Goal: Information Seeking & Learning: Check status

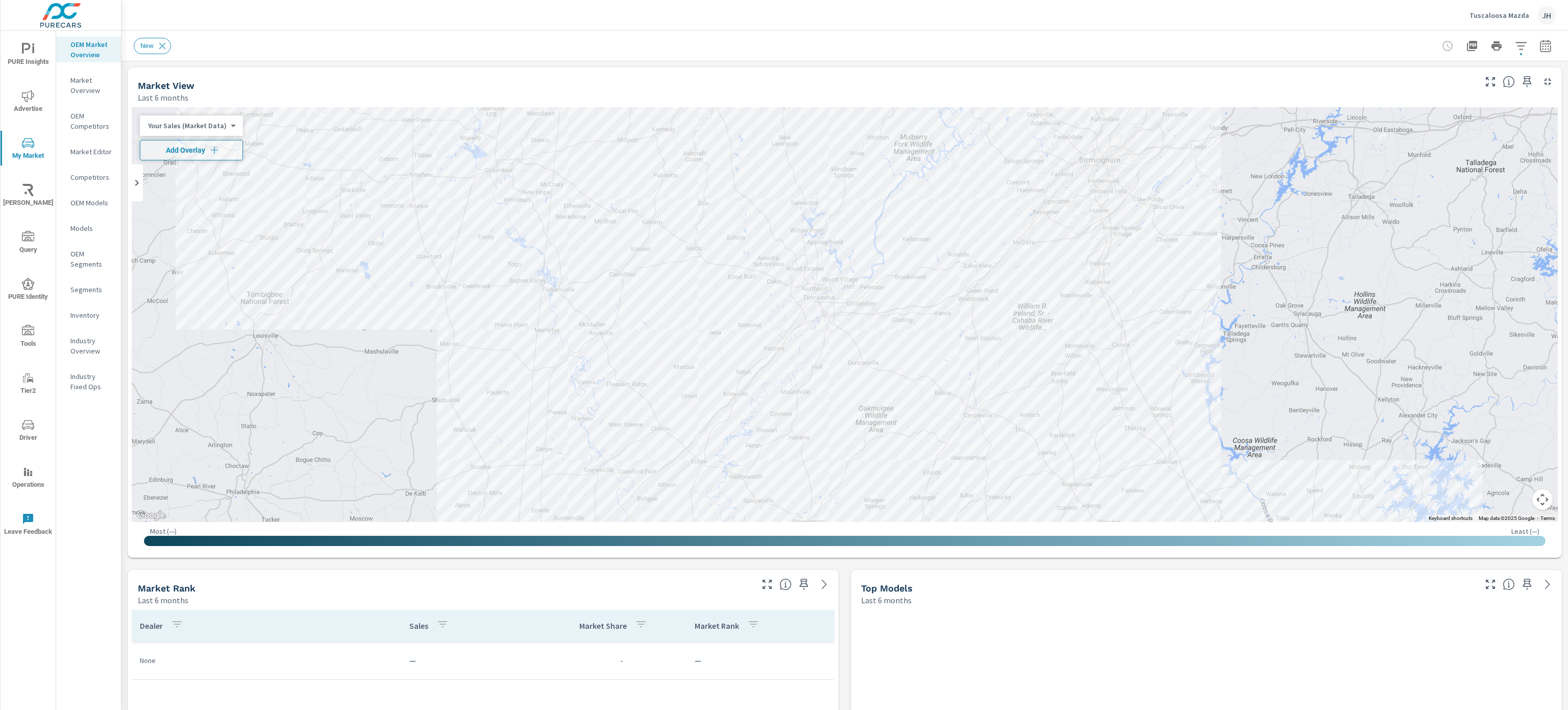
scroll to position [16, 0]
click at [78, 552] on div "OEM Market Overview Market Overview OEM Competitors Market Editor Competitors O…" at bounding box center [88, 370] width 65 height 679
click at [80, 546] on div "OEM Market Overview Market Overview OEM Competitors Market Editor Competitors O…" at bounding box center [88, 370] width 65 height 679
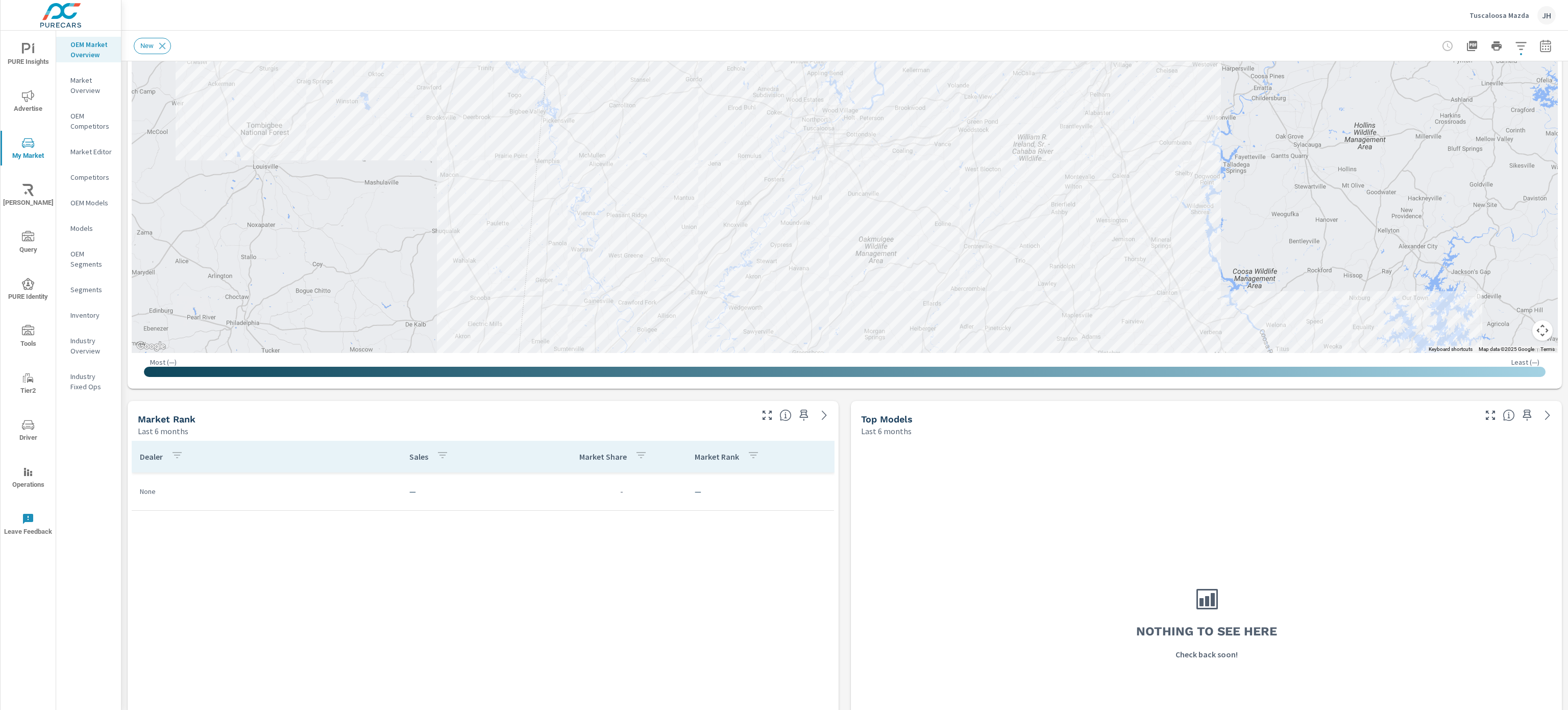
scroll to position [204, 0]
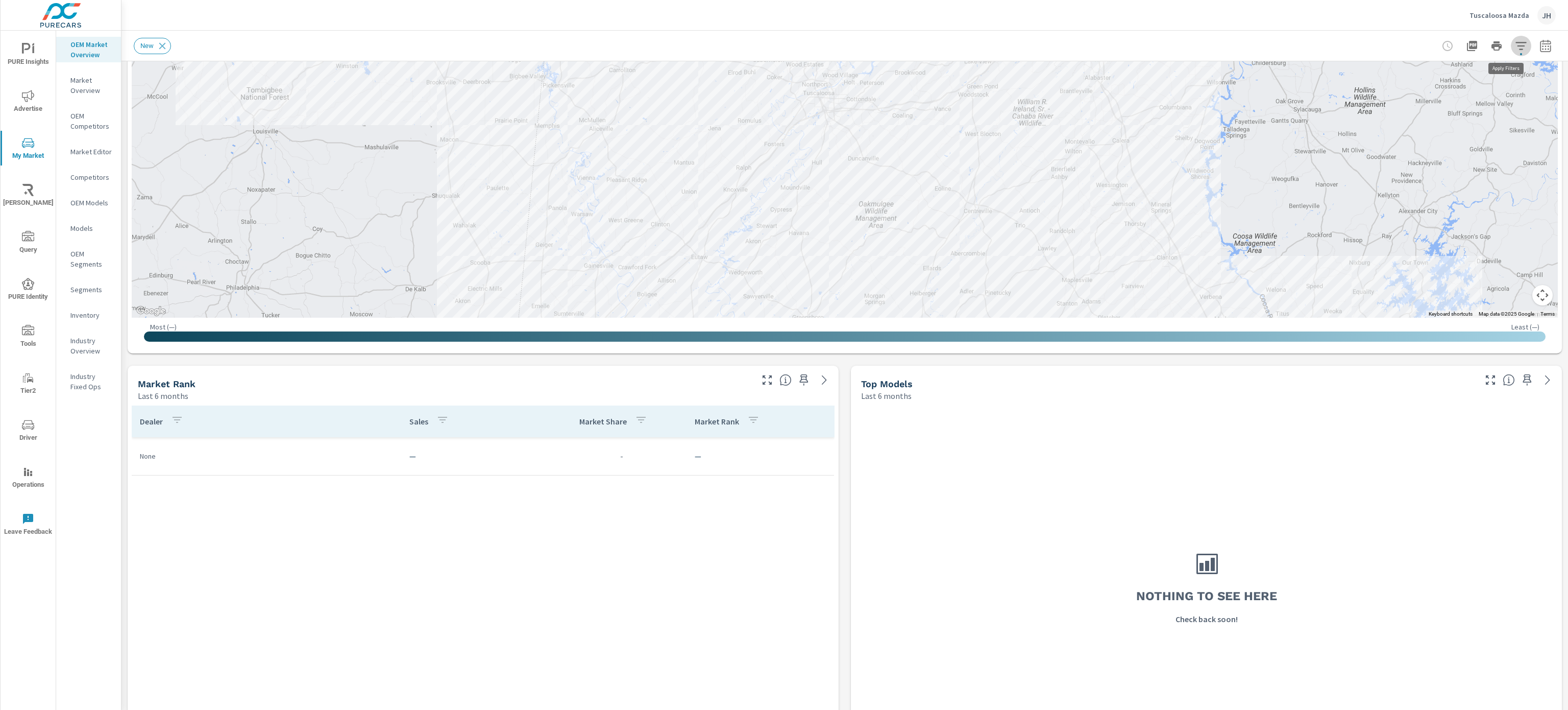
click at [1516, 42] on icon "button" at bounding box center [1521, 46] width 11 height 8
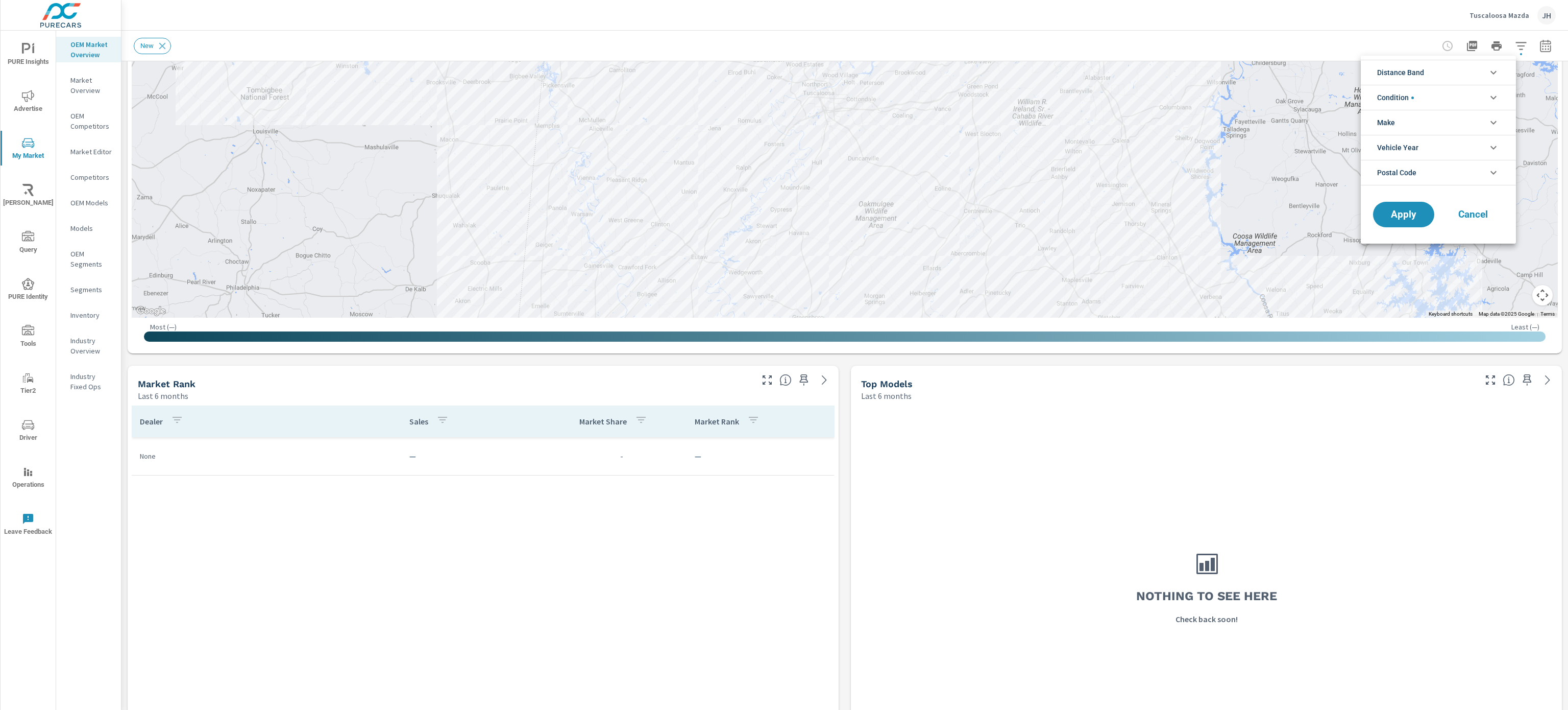
click at [1440, 97] on li "Condition" at bounding box center [1438, 97] width 155 height 25
click at [1438, 118] on li "Make" at bounding box center [1438, 122] width 155 height 25
click at [1429, 116] on li "Make" at bounding box center [1438, 122] width 155 height 25
drag, startPoint x: 1494, startPoint y: 457, endPoint x: 1468, endPoint y: 466, distance: 27.5
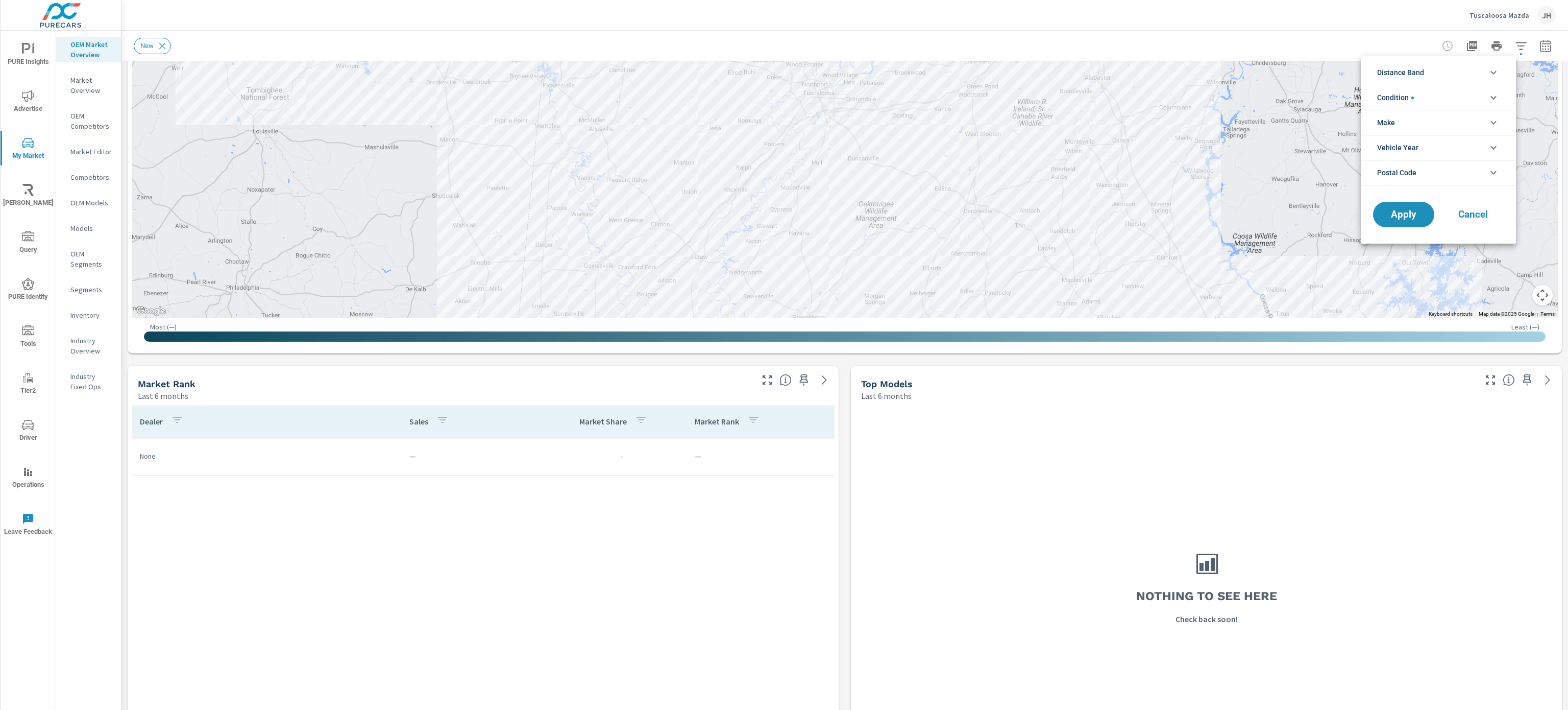
click at [1494, 457] on div at bounding box center [784, 355] width 1568 height 710
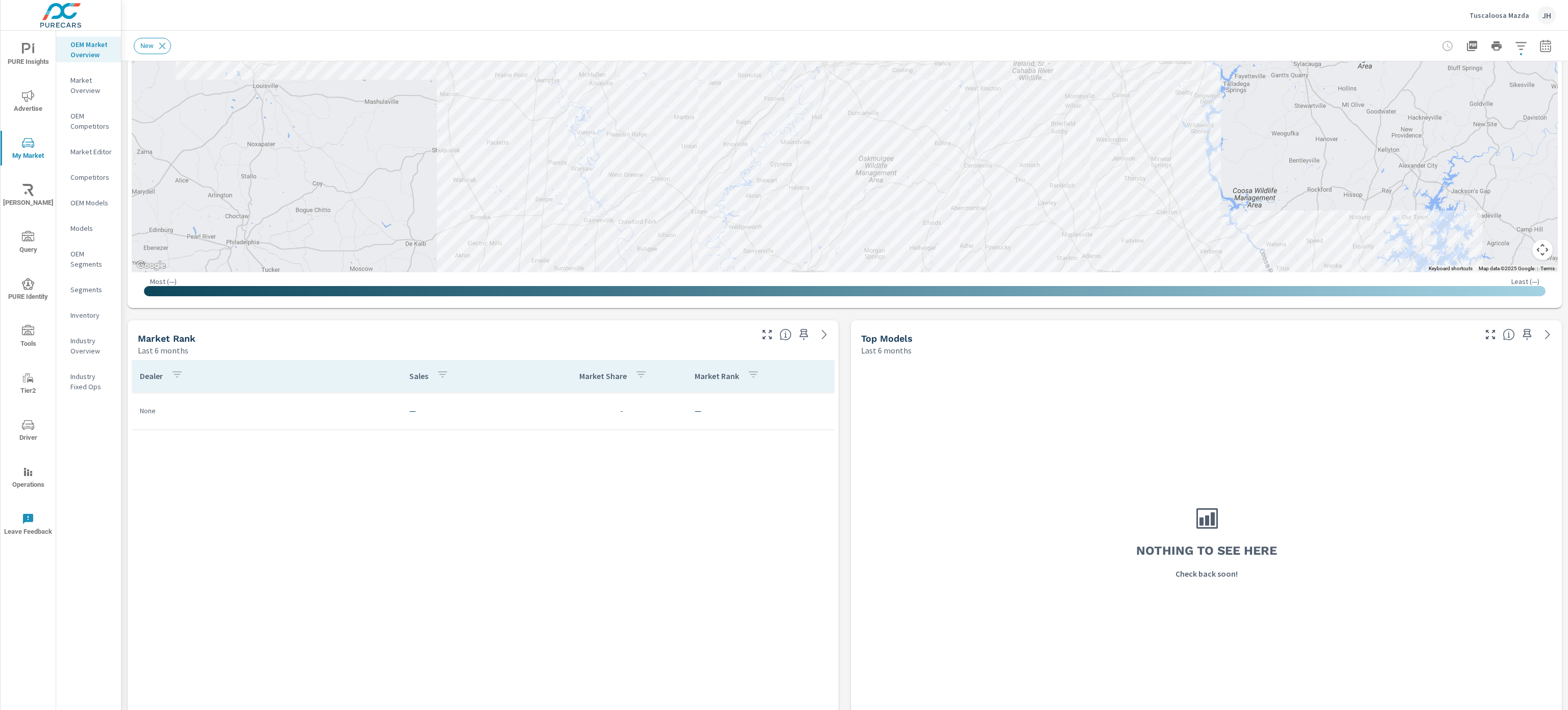
scroll to position [327, 0]
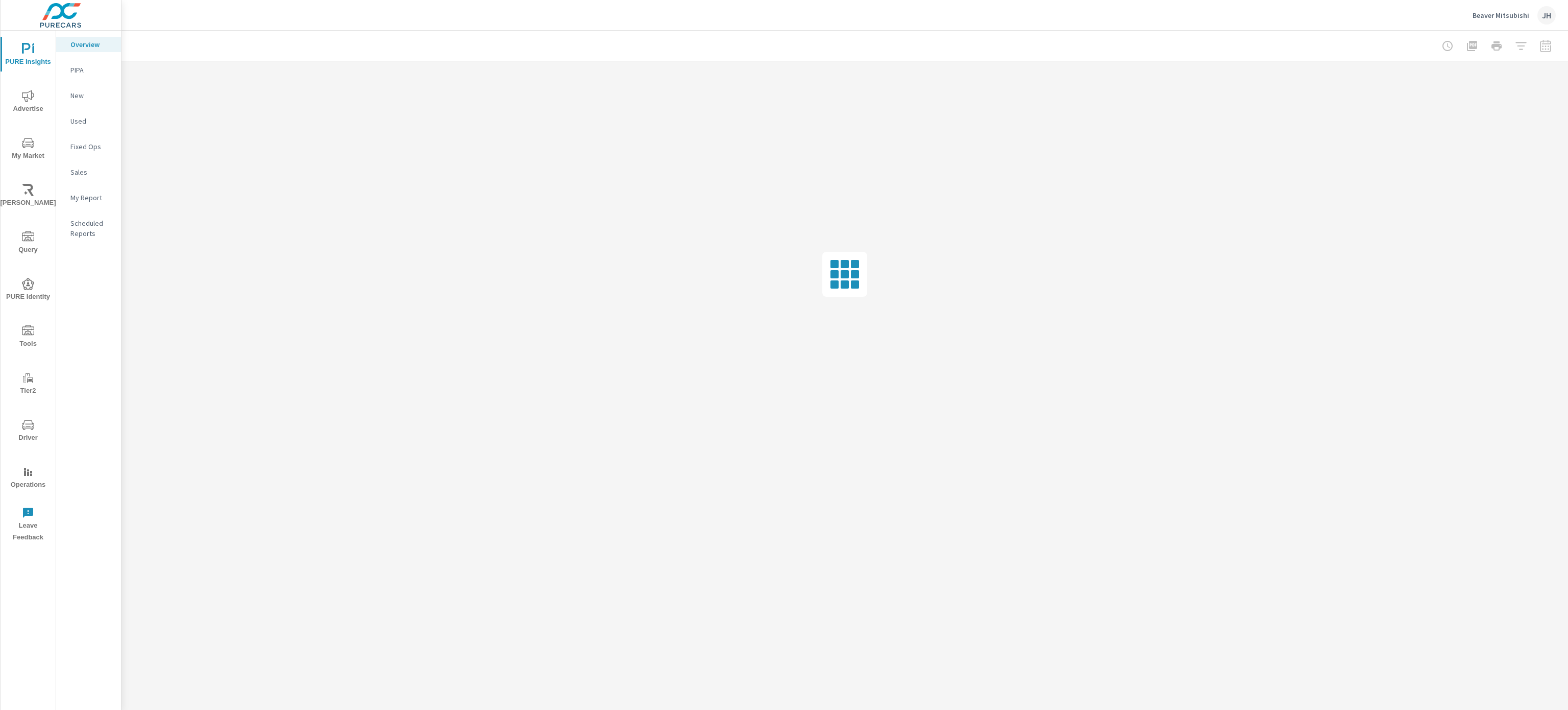
click at [18, 427] on span "Driver" at bounding box center [28, 431] width 49 height 25
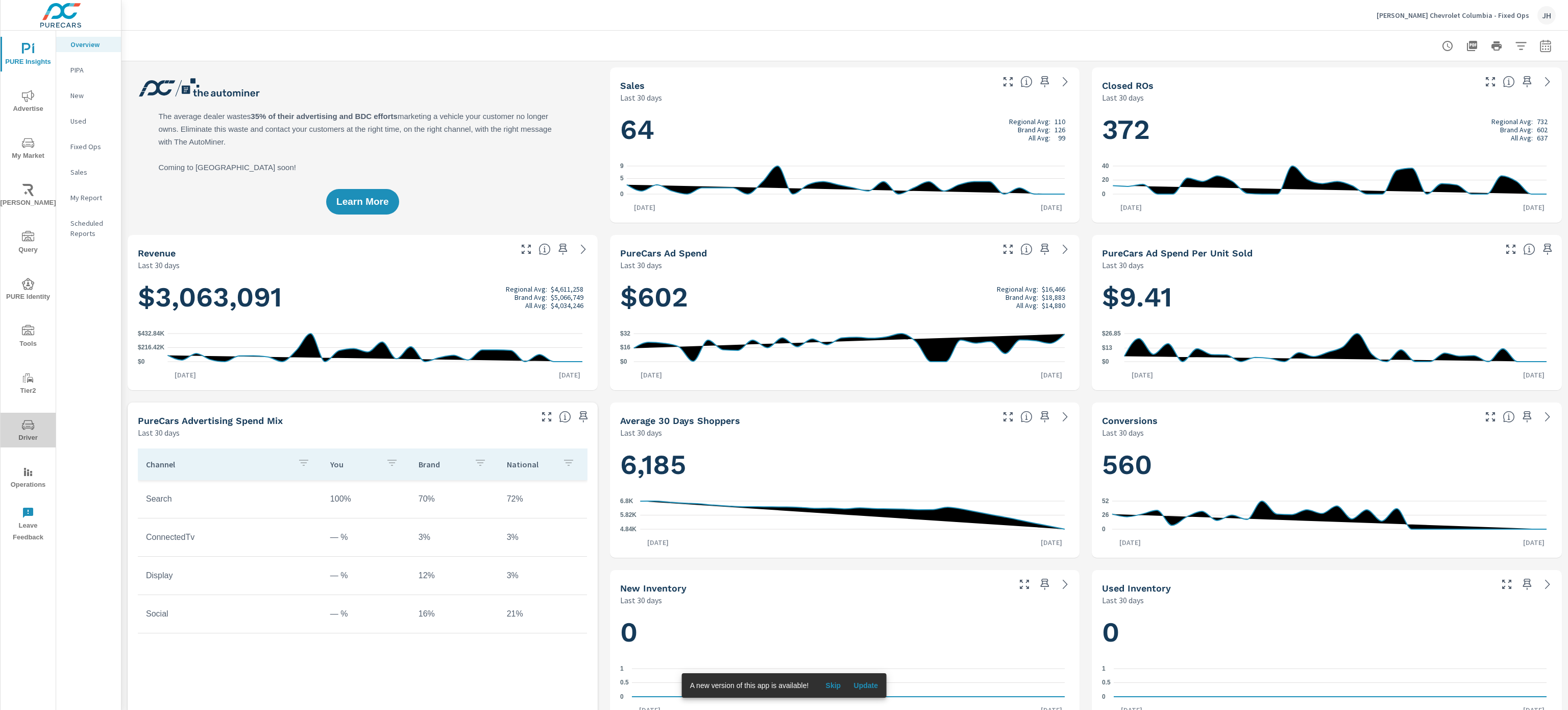
click at [33, 426] on icon "nav menu" at bounding box center [28, 425] width 12 height 12
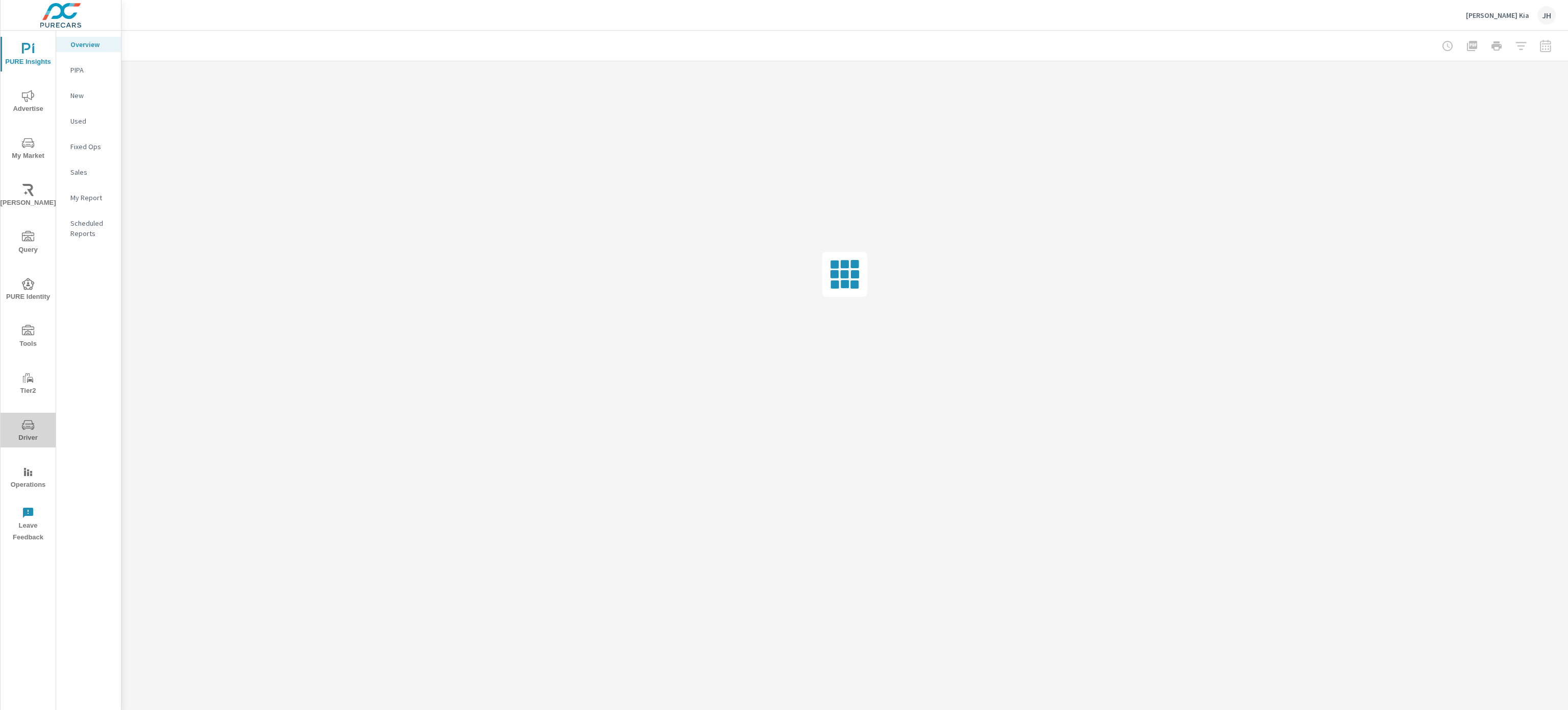
click at [27, 419] on icon "nav menu" at bounding box center [28, 425] width 12 height 12
